Goal: Check status: Check status

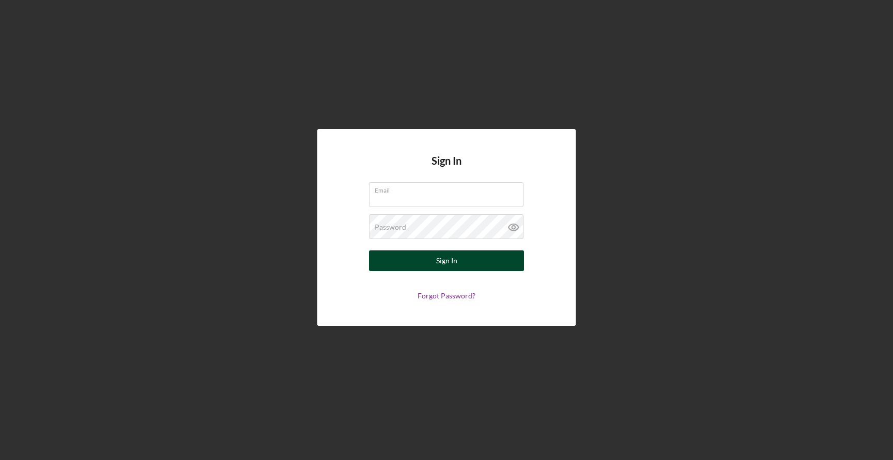
type input "[EMAIL_ADDRESS][DOMAIN_NAME]"
click at [471, 262] on button "Sign In" at bounding box center [446, 261] width 155 height 21
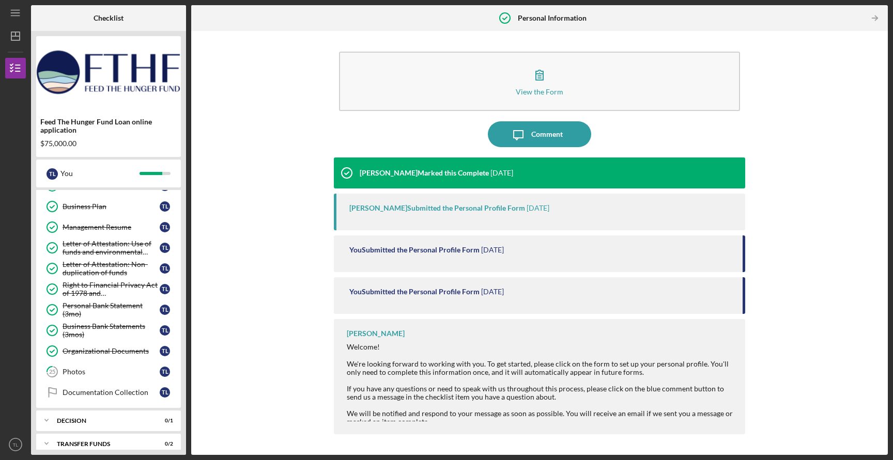
scroll to position [405, 0]
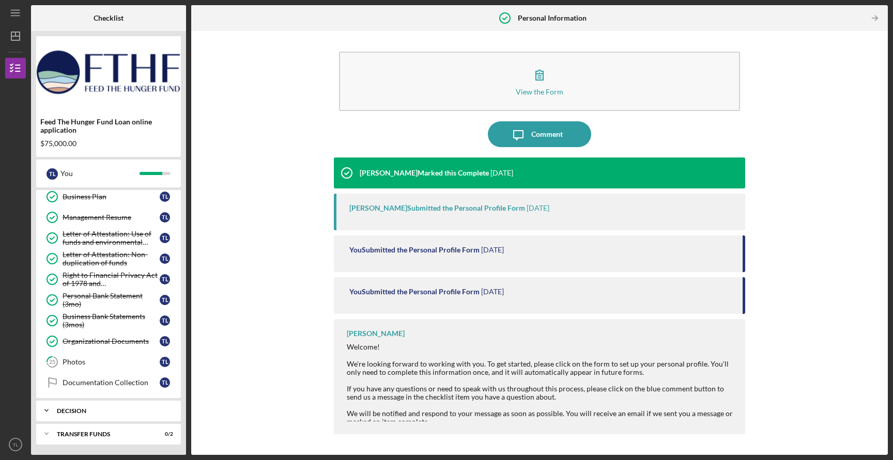
click at [85, 410] on div "Decision" at bounding box center [112, 411] width 111 height 6
click at [84, 429] on div "Decision" at bounding box center [111, 432] width 97 height 8
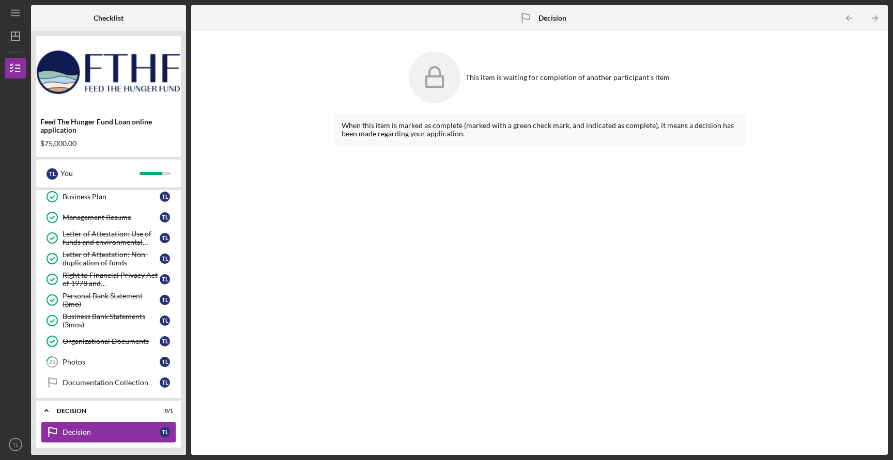
click at [84, 429] on div "Decision" at bounding box center [111, 432] width 97 height 8
click at [74, 412] on div "Decision" at bounding box center [112, 411] width 111 height 6
click at [80, 428] on div "Icon/Expander Transfer Funds 0 / 2" at bounding box center [108, 434] width 145 height 21
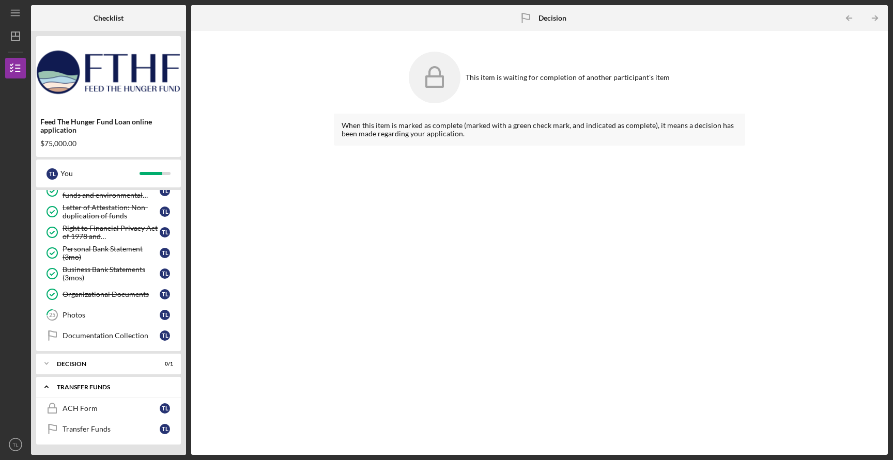
scroll to position [451, 0]
click at [86, 409] on div "ACH Form" at bounding box center [111, 410] width 97 height 8
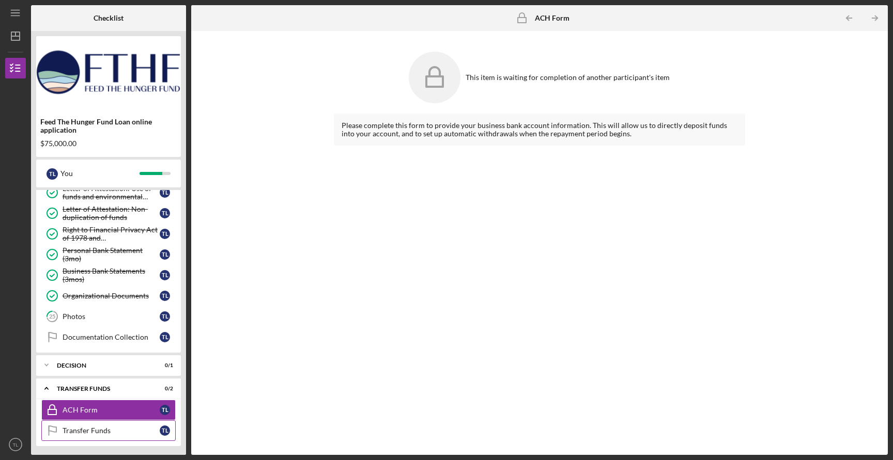
click at [105, 433] on div "Transfer Funds" at bounding box center [111, 431] width 97 height 8
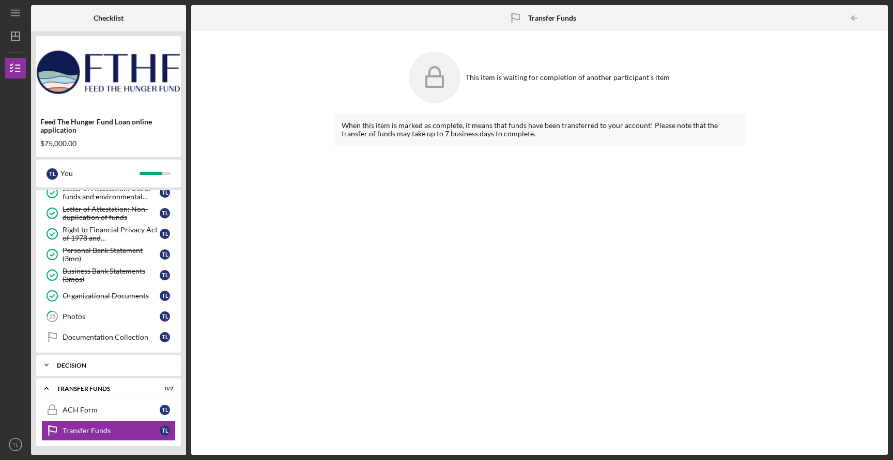
click at [98, 367] on div "Decision" at bounding box center [112, 366] width 111 height 6
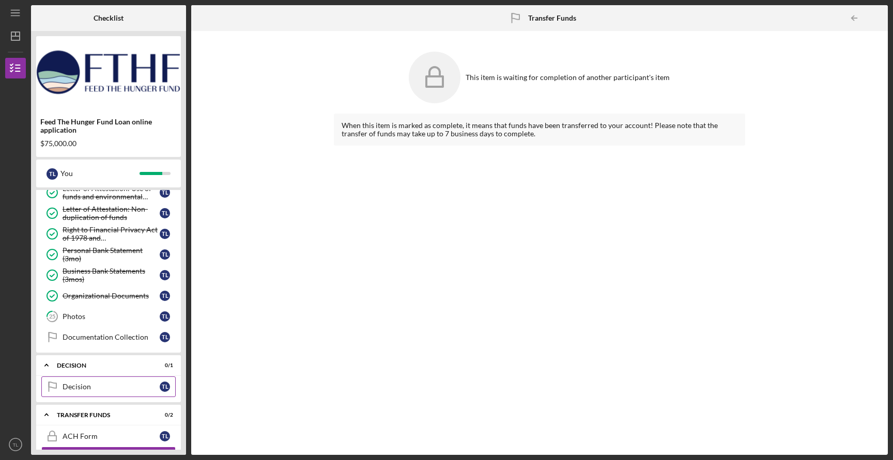
click at [82, 395] on link "Decision Decision T L" at bounding box center [108, 387] width 134 height 21
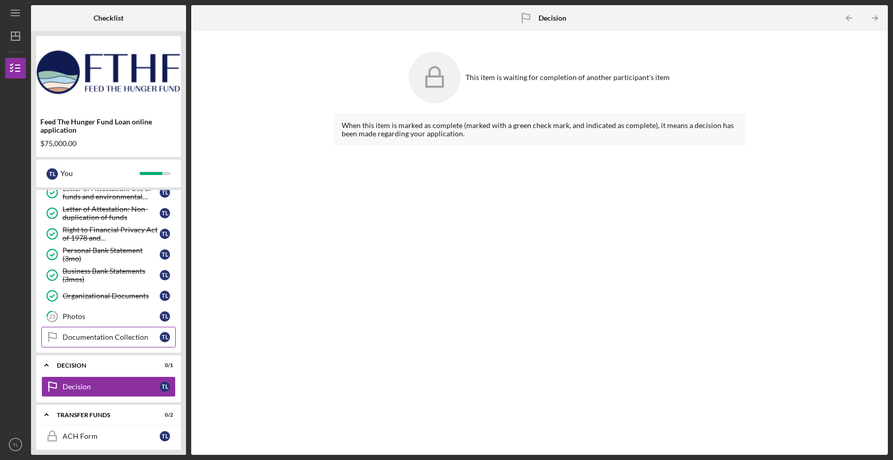
click at [96, 340] on div "Documentation Collection" at bounding box center [111, 337] width 97 height 8
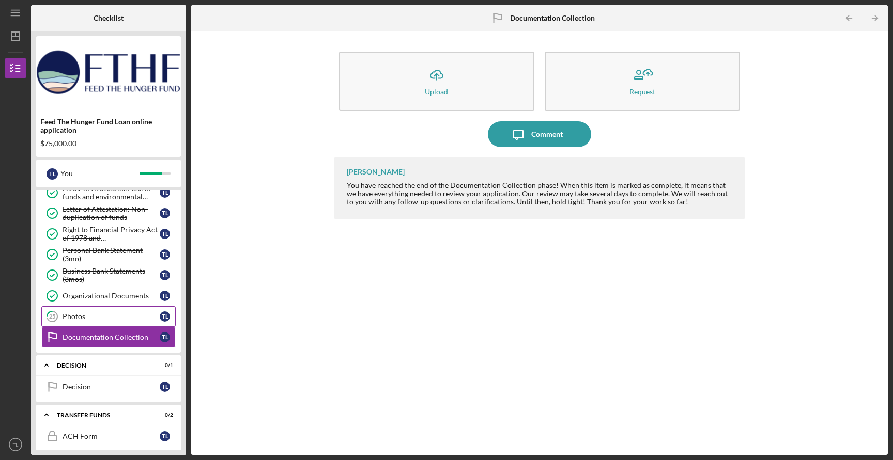
click at [76, 312] on link "25 Photos T L" at bounding box center [108, 316] width 134 height 21
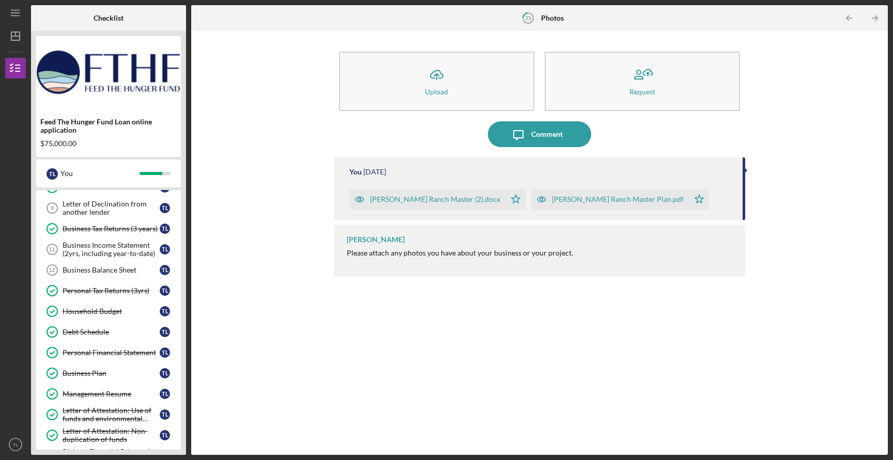
scroll to position [252, 0]
